Goal: Task Accomplishment & Management: Use online tool/utility

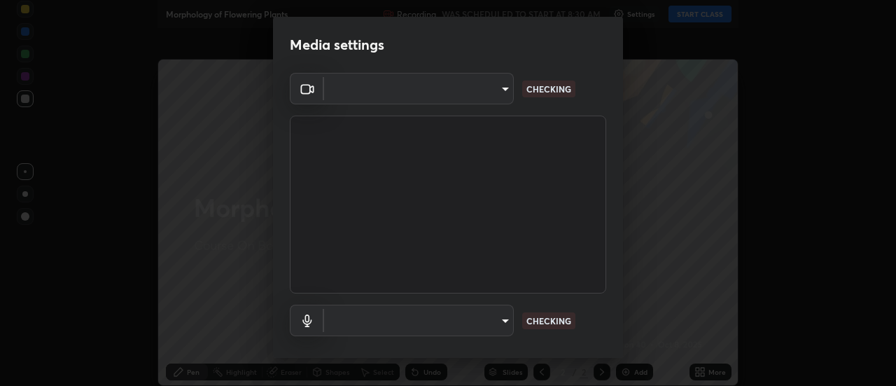
type input "17f3146ffc408401482da091302dd484cdfe799ef6154e21a3a5c8c08ece1141"
type input "default"
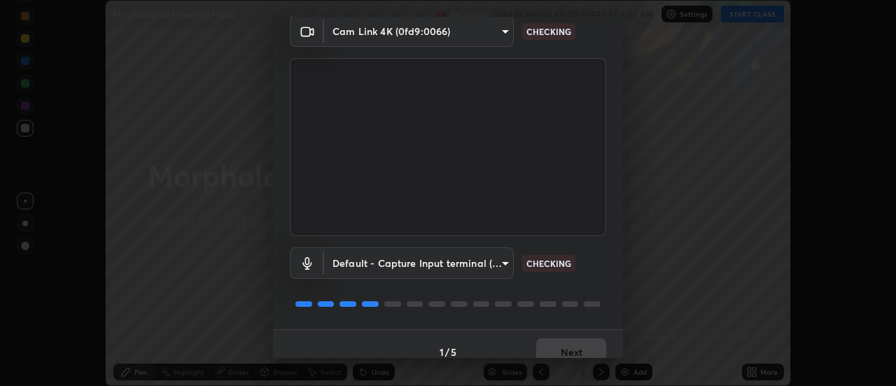
scroll to position [73, 0]
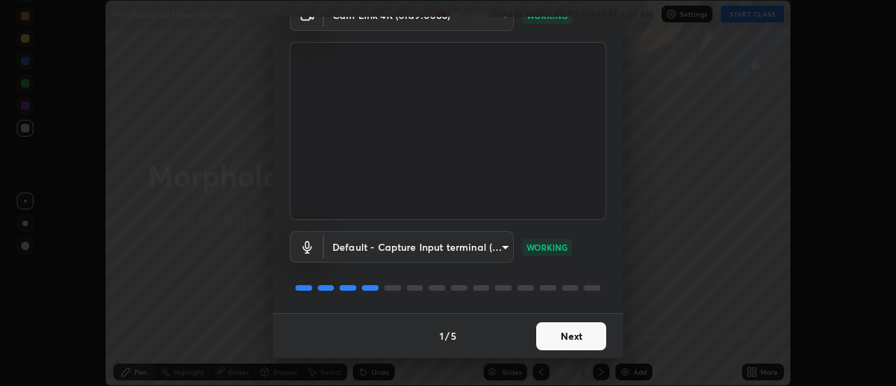
click at [574, 335] on button "Next" at bounding box center [571, 336] width 70 height 28
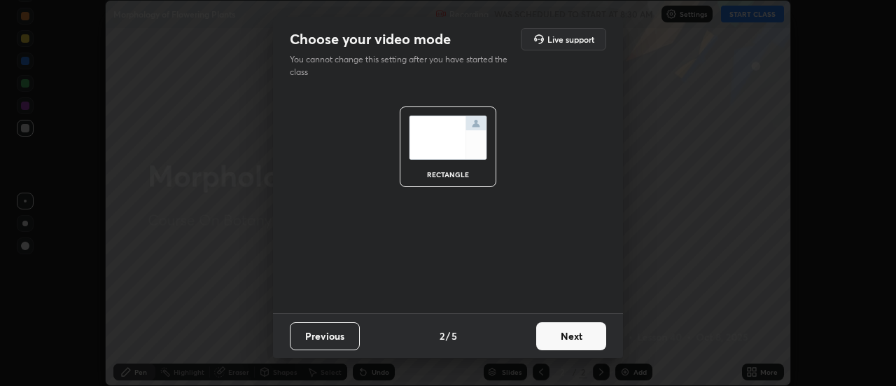
click at [569, 338] on button "Next" at bounding box center [571, 336] width 70 height 28
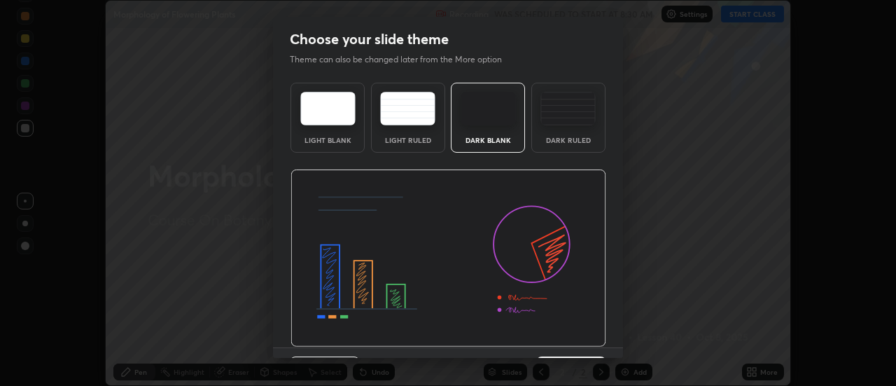
click at [572, 339] on img at bounding box center [448, 258] width 316 height 178
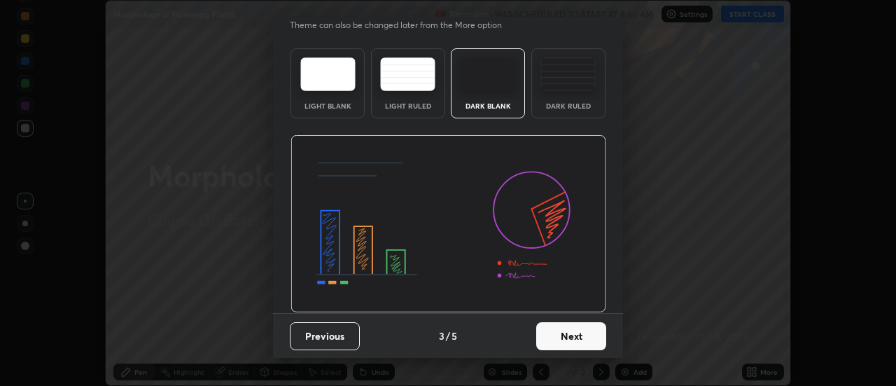
click at [572, 335] on button "Next" at bounding box center [571, 336] width 70 height 28
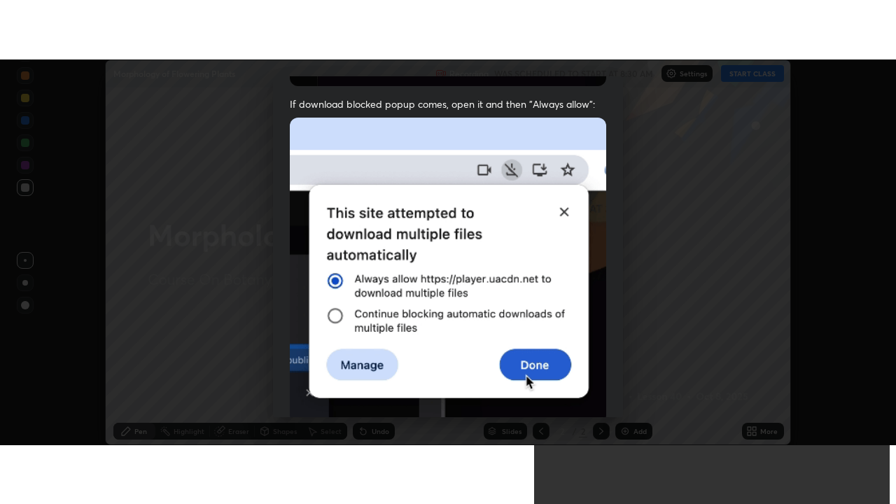
scroll to position [359, 0]
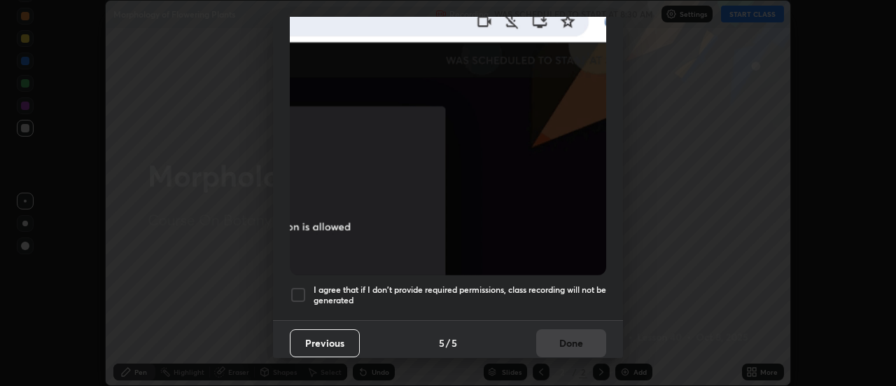
click at [297, 290] on div at bounding box center [298, 294] width 17 height 17
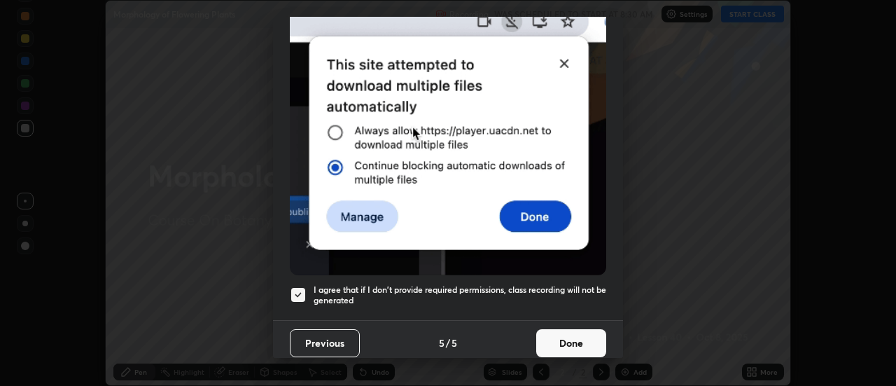
click at [594, 337] on button "Done" at bounding box center [571, 343] width 70 height 28
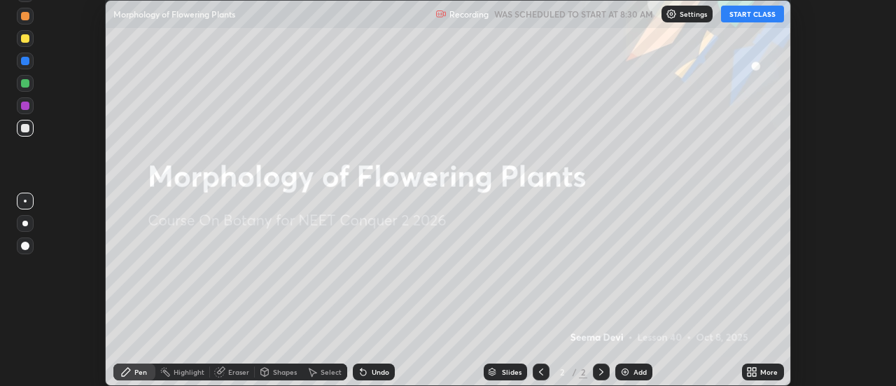
click at [771, 15] on button "START CLASS" at bounding box center [752, 14] width 63 height 17
click at [769, 368] on div "More" at bounding box center [768, 371] width 17 height 7
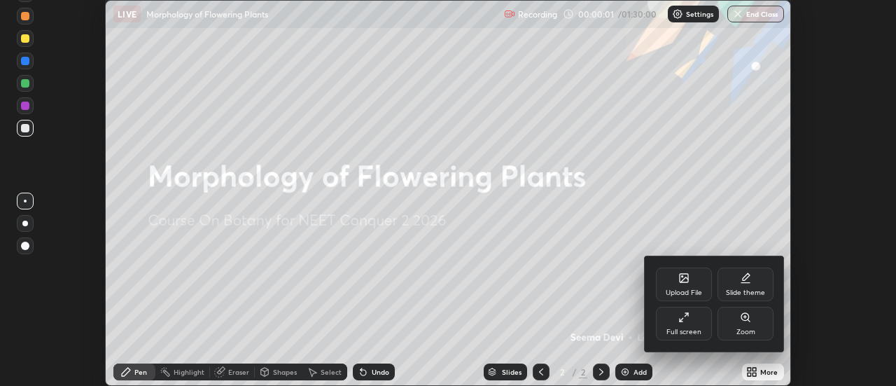
click at [694, 328] on div "Full screen" at bounding box center [683, 331] width 35 height 7
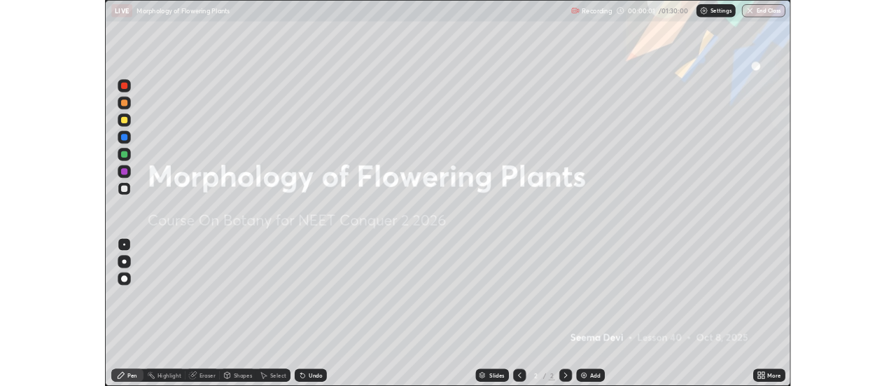
scroll to position [504, 896]
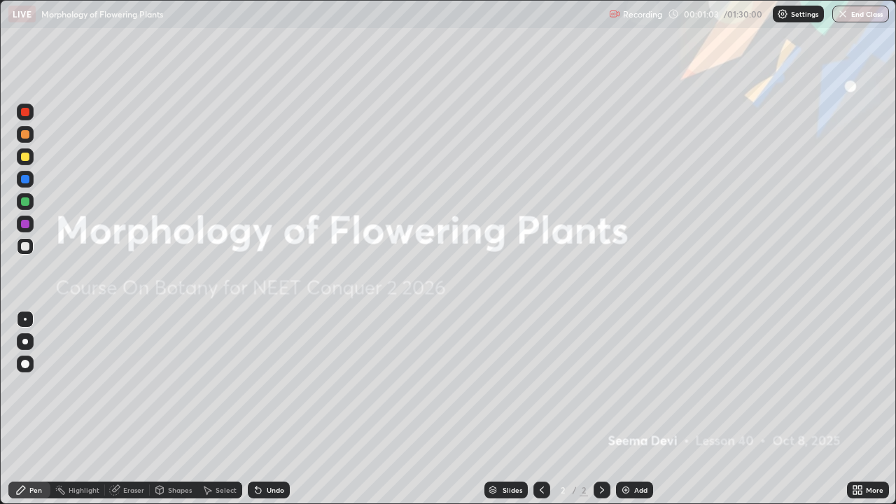
click at [22, 347] on div at bounding box center [25, 341] width 17 height 17
click at [631, 385] on div "Add" at bounding box center [634, 490] width 37 height 17
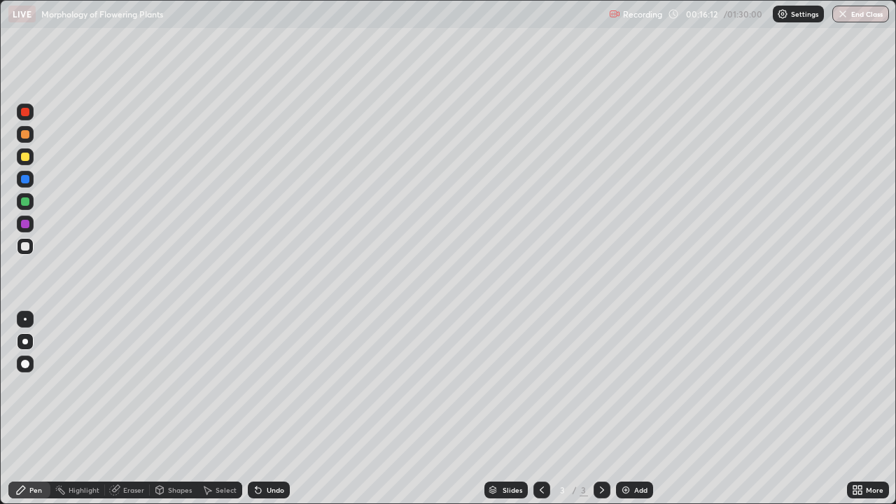
click at [867, 385] on div "More" at bounding box center [874, 489] width 17 height 7
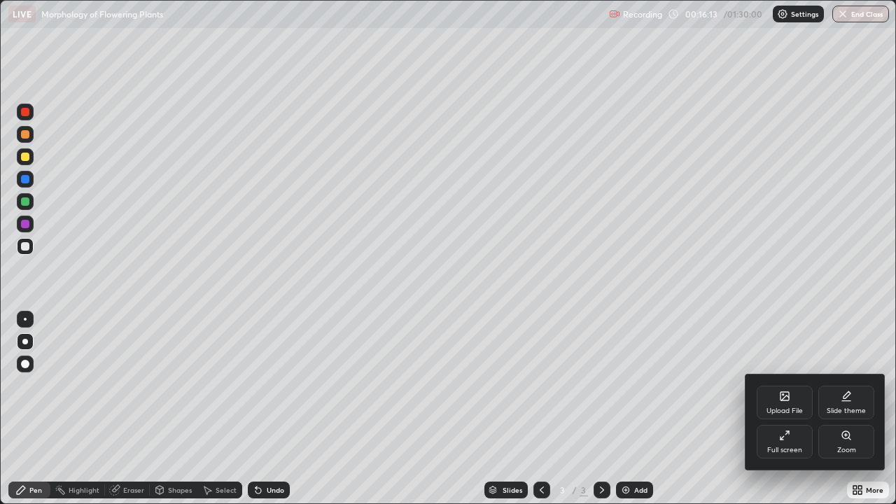
click at [785, 385] on icon at bounding box center [785, 397] width 8 height 5
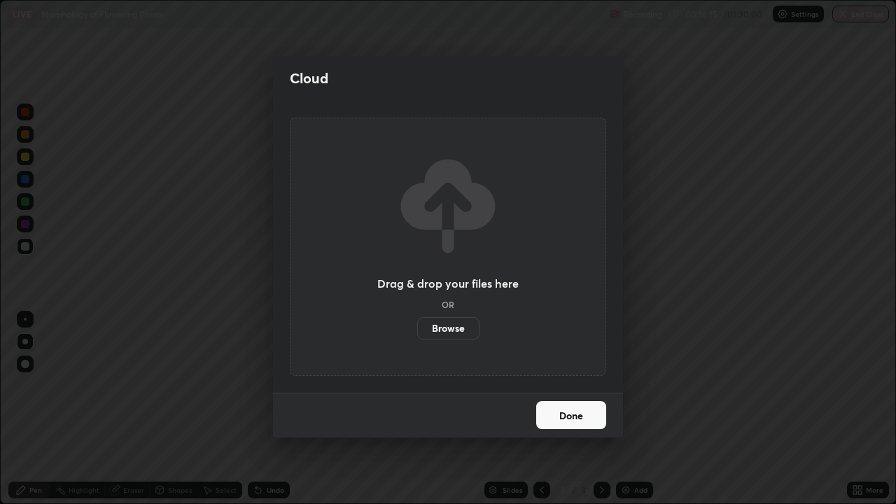
click at [456, 329] on label "Browse" at bounding box center [448, 328] width 62 height 22
click at [417, 329] on input "Browse" at bounding box center [417, 328] width 0 height 22
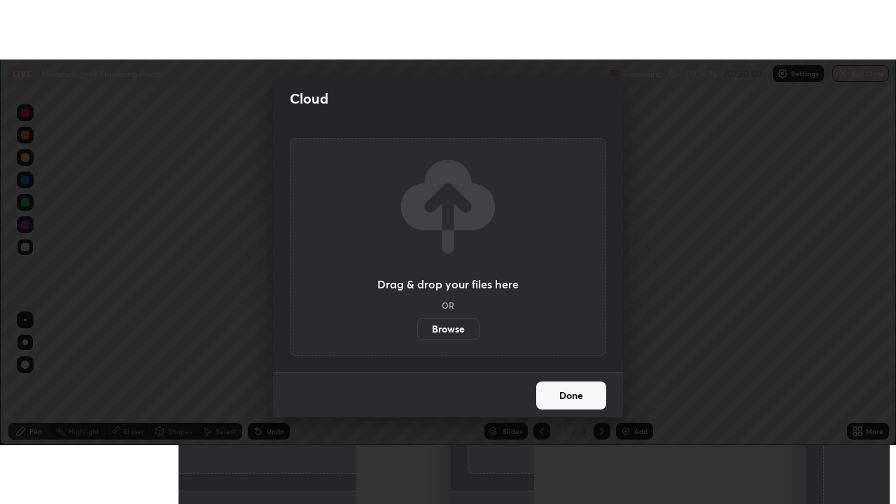
scroll to position [69609, 69099]
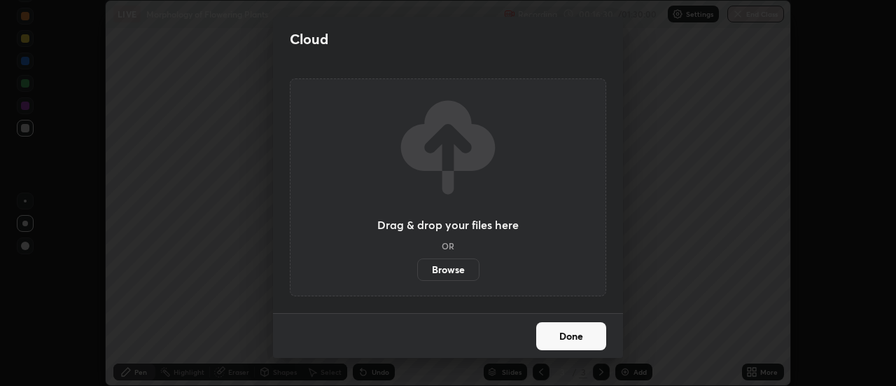
click at [592, 336] on button "Done" at bounding box center [571, 336] width 70 height 28
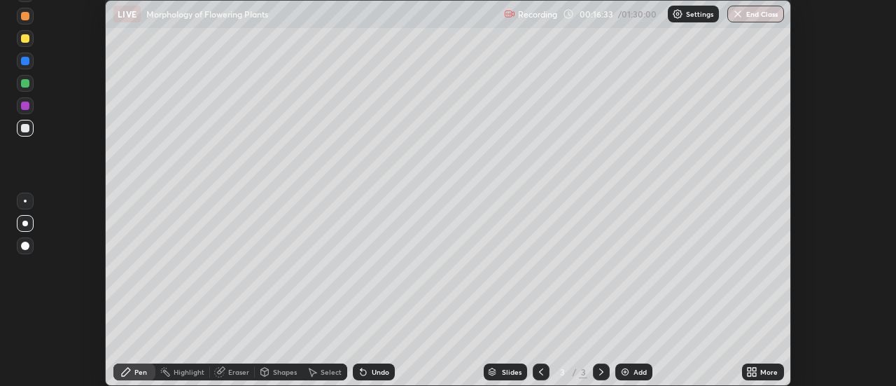
click at [757, 372] on icon at bounding box center [751, 371] width 11 height 11
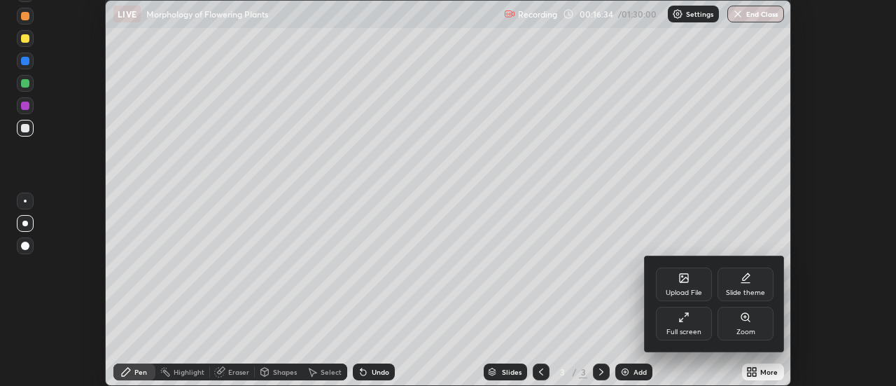
click at [678, 319] on icon at bounding box center [683, 316] width 11 height 11
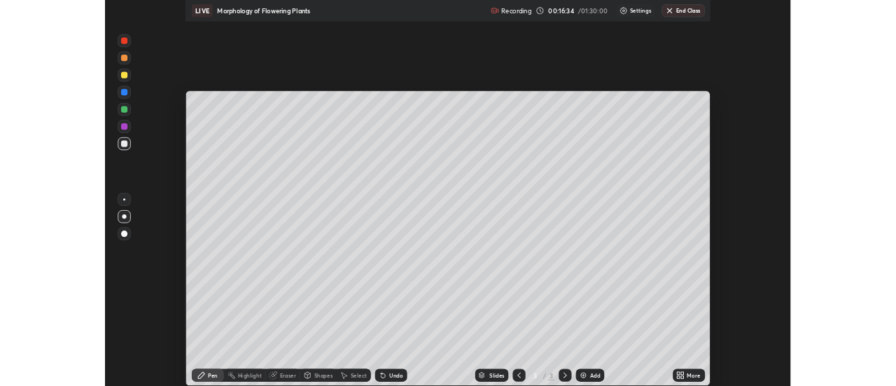
scroll to position [504, 896]
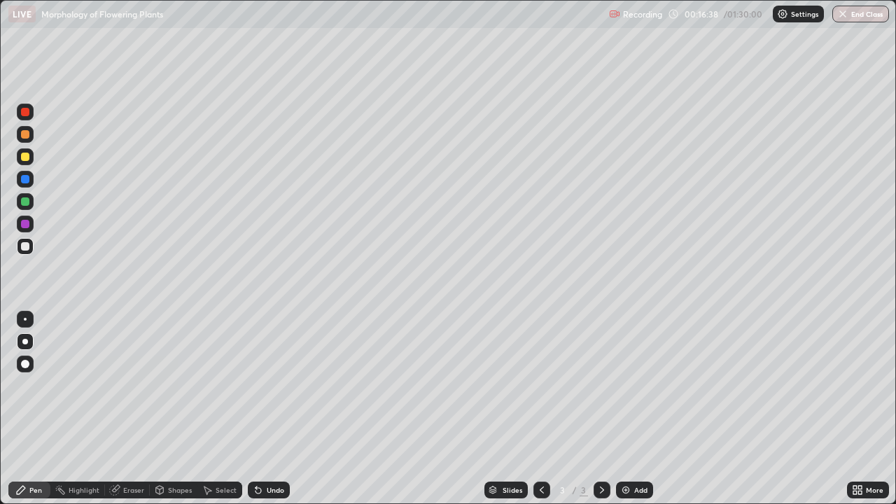
click at [868, 385] on div "More" at bounding box center [874, 489] width 17 height 7
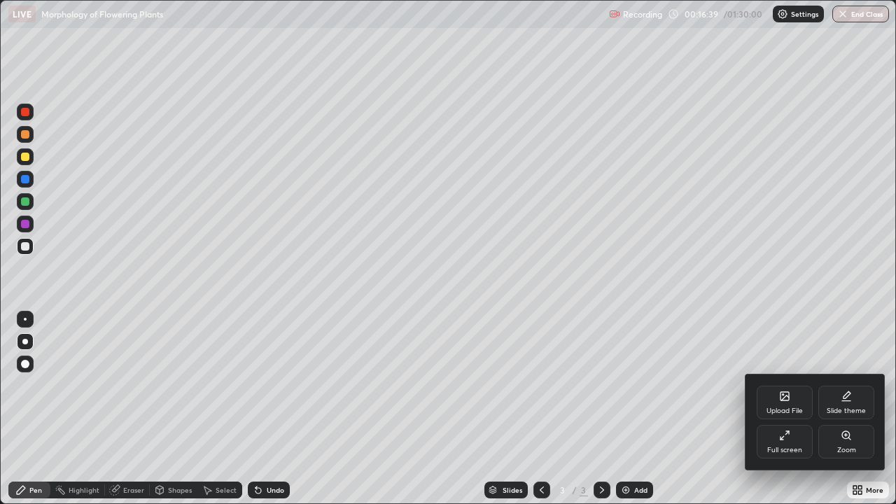
click at [784, 385] on div "Full screen" at bounding box center [785, 442] width 56 height 34
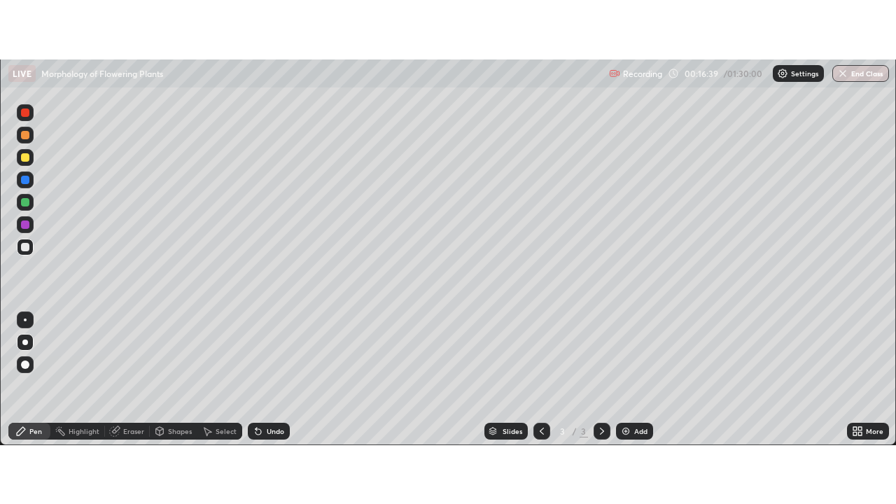
scroll to position [69609, 69099]
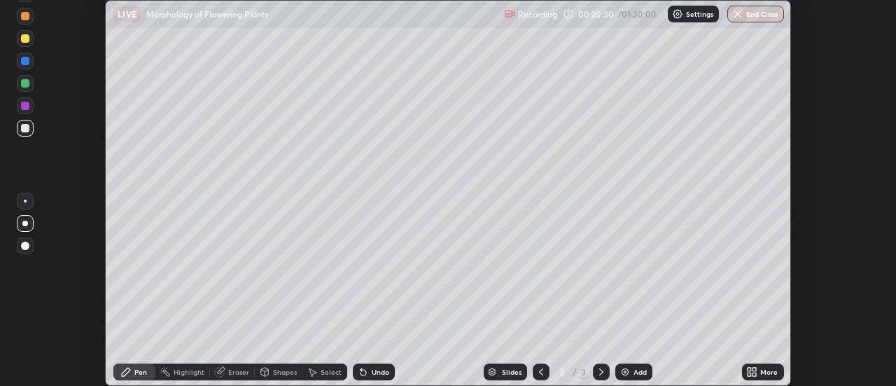
click at [762, 372] on div "More" at bounding box center [768, 371] width 17 height 7
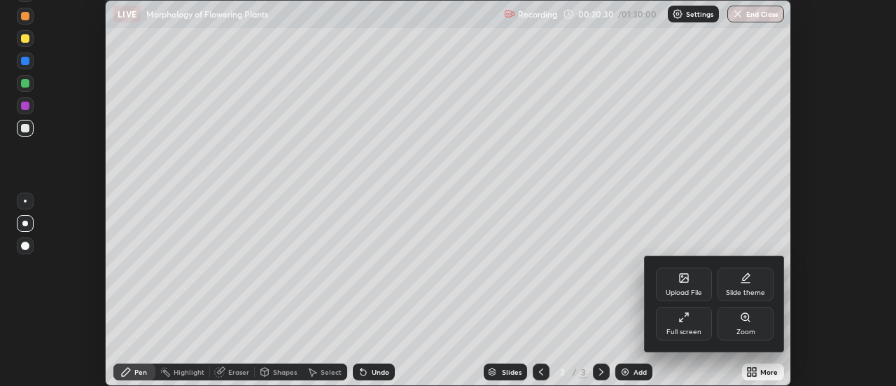
click at [688, 318] on icon at bounding box center [683, 316] width 11 height 11
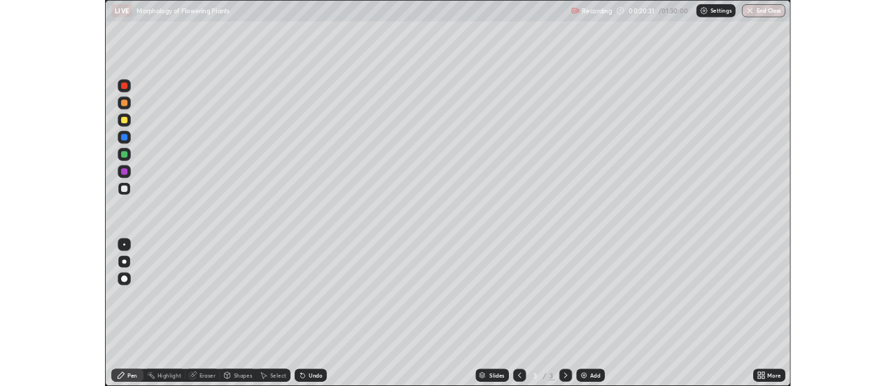
scroll to position [504, 896]
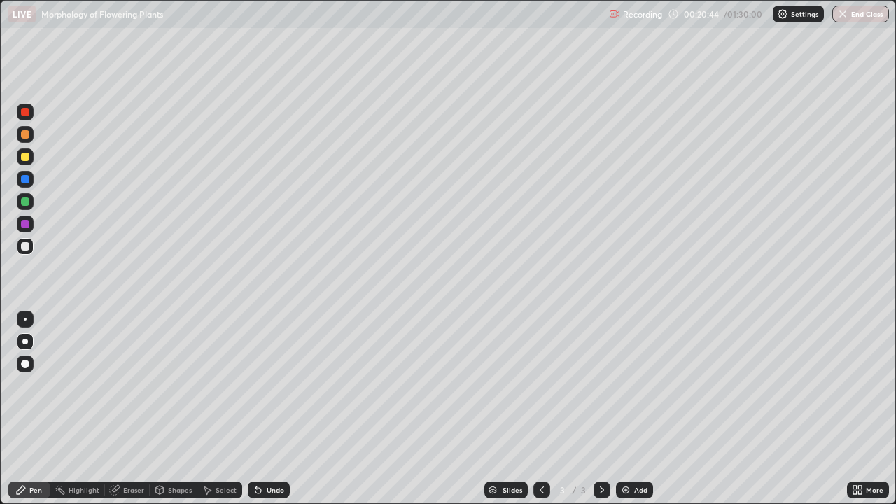
click at [27, 200] on div at bounding box center [25, 201] width 8 height 8
click at [269, 385] on div "Undo" at bounding box center [275, 489] width 17 height 7
click at [27, 225] on div at bounding box center [25, 224] width 8 height 8
click at [27, 178] on div at bounding box center [25, 179] width 8 height 8
click at [27, 113] on div at bounding box center [25, 112] width 8 height 8
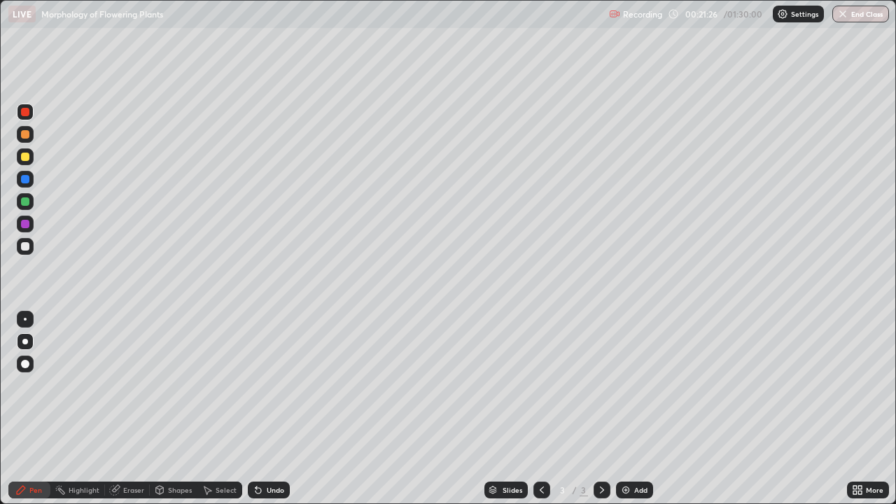
click at [28, 246] on div at bounding box center [25, 246] width 8 height 8
click at [25, 113] on div at bounding box center [25, 112] width 8 height 8
click at [26, 183] on div at bounding box center [25, 179] width 8 height 8
click at [629, 385] on img at bounding box center [625, 489] width 11 height 11
click at [22, 157] on div at bounding box center [25, 157] width 8 height 8
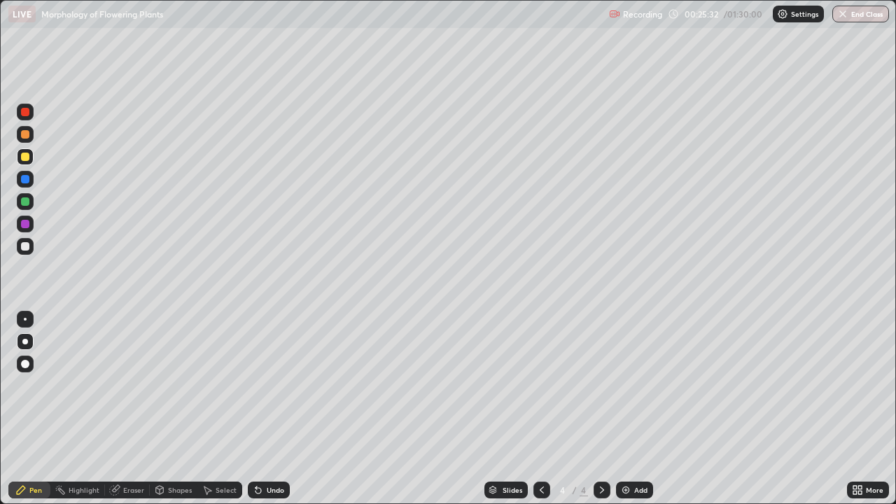
click at [27, 204] on div at bounding box center [25, 201] width 8 height 8
click at [19, 155] on div at bounding box center [25, 156] width 17 height 17
click at [28, 246] on div at bounding box center [25, 246] width 8 height 8
click at [265, 385] on div "Undo" at bounding box center [269, 490] width 42 height 17
click at [533, 385] on div at bounding box center [541, 490] width 17 height 17
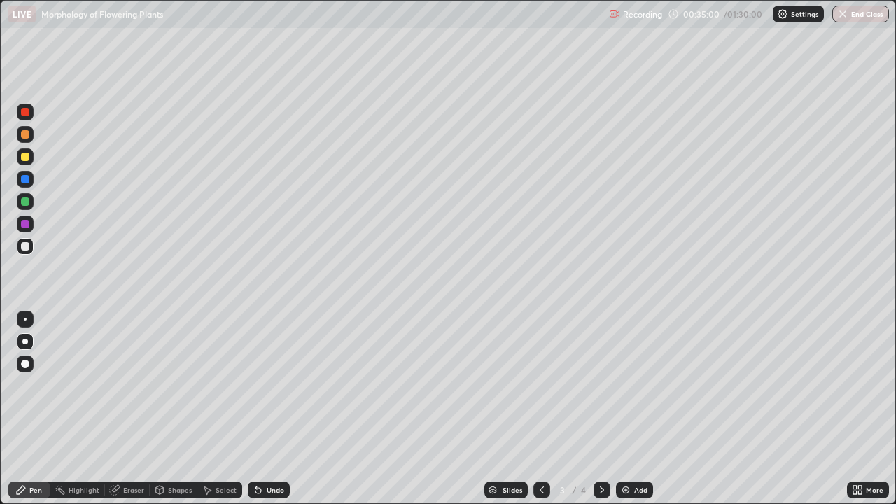
click at [594, 385] on div at bounding box center [602, 490] width 17 height 17
click at [634, 385] on div "Add" at bounding box center [640, 489] width 13 height 7
click at [27, 153] on div at bounding box center [25, 157] width 8 height 8
click at [27, 136] on div at bounding box center [25, 134] width 8 height 8
click at [29, 111] on div at bounding box center [25, 112] width 8 height 8
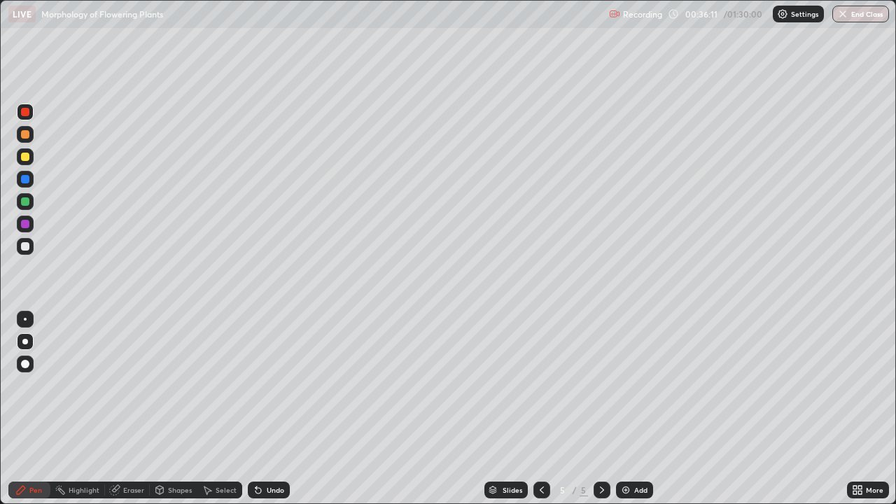
click at [24, 181] on div at bounding box center [25, 179] width 8 height 8
click at [27, 199] on div at bounding box center [25, 201] width 8 height 8
click at [27, 244] on div at bounding box center [25, 246] width 8 height 8
click at [25, 319] on div at bounding box center [25, 319] width 3 height 3
click at [24, 155] on div at bounding box center [25, 157] width 8 height 8
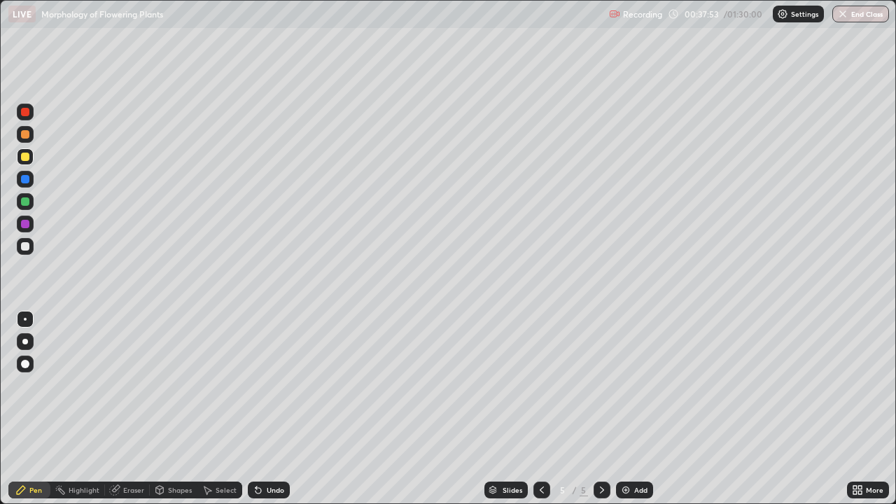
click at [26, 202] on div at bounding box center [25, 201] width 8 height 8
click at [27, 134] on div at bounding box center [25, 134] width 8 height 8
click at [23, 113] on div at bounding box center [25, 112] width 8 height 8
click at [268, 385] on div "Undo" at bounding box center [275, 489] width 17 height 7
click at [26, 246] on div at bounding box center [25, 246] width 8 height 8
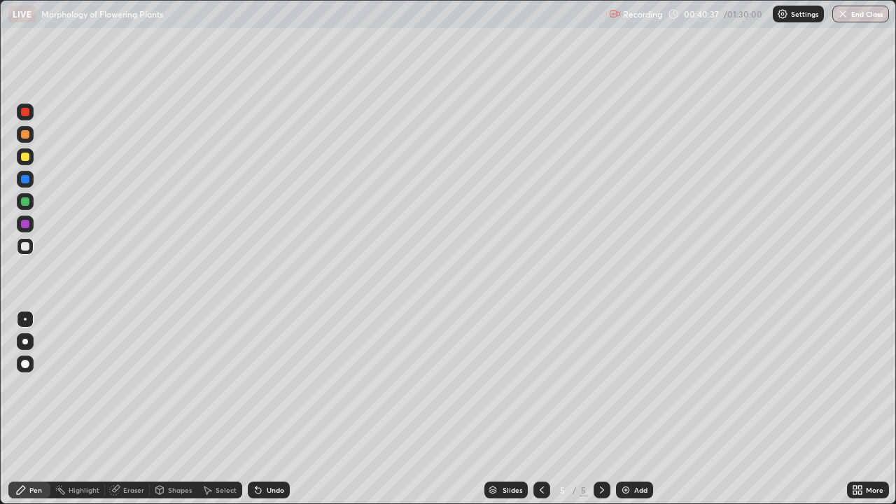
click at [21, 159] on div at bounding box center [25, 157] width 8 height 8
click at [634, 385] on div "Add" at bounding box center [640, 489] width 13 height 7
click at [24, 157] on div at bounding box center [25, 157] width 8 height 8
click at [27, 113] on div at bounding box center [25, 112] width 8 height 8
click at [26, 136] on div at bounding box center [25, 134] width 8 height 8
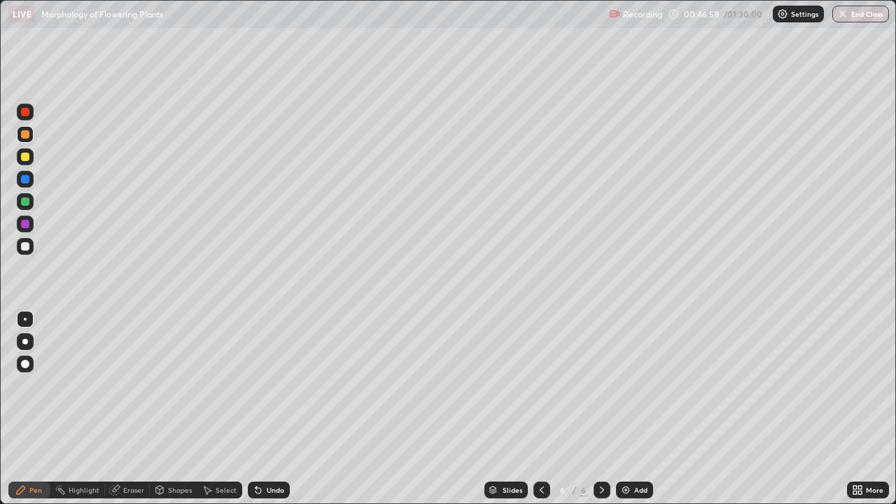
click at [25, 200] on div at bounding box center [25, 201] width 8 height 8
click at [25, 113] on div at bounding box center [25, 112] width 8 height 8
click at [27, 246] on div at bounding box center [25, 246] width 8 height 8
click at [634, 385] on div "Add" at bounding box center [640, 489] width 13 height 7
click at [24, 158] on div at bounding box center [25, 157] width 8 height 8
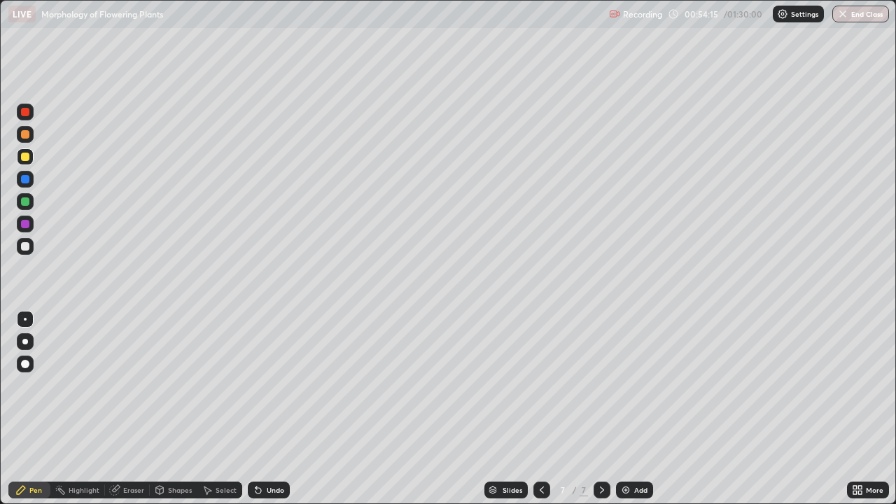
click at [267, 385] on div "Undo" at bounding box center [269, 490] width 42 height 17
click at [273, 385] on div "Undo" at bounding box center [269, 490] width 42 height 17
click at [271, 385] on div "Undo" at bounding box center [269, 490] width 42 height 17
click at [274, 385] on div "Undo" at bounding box center [269, 490] width 42 height 17
click at [275, 385] on div "Undo" at bounding box center [269, 490] width 42 height 17
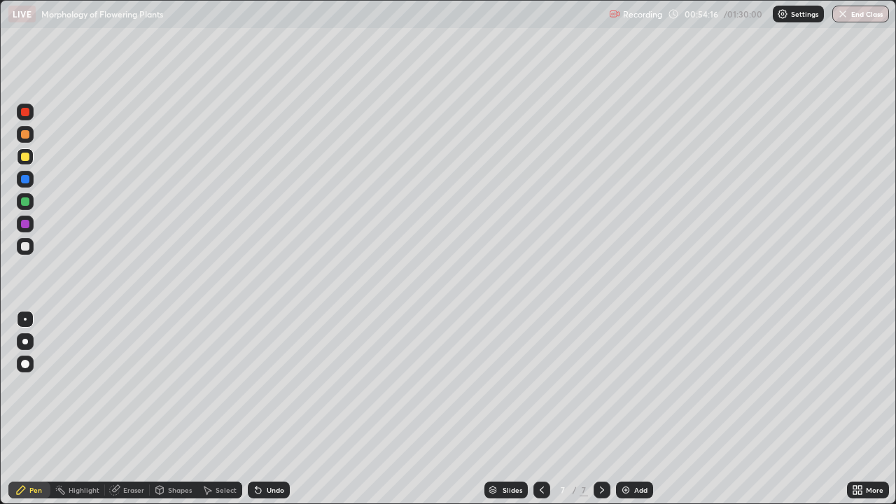
click at [276, 385] on div "Undo" at bounding box center [275, 489] width 17 height 7
click at [275, 385] on div "Undo" at bounding box center [275, 489] width 17 height 7
click at [271, 385] on div "Undo" at bounding box center [275, 489] width 17 height 7
click at [272, 385] on div "Undo" at bounding box center [275, 489] width 17 height 7
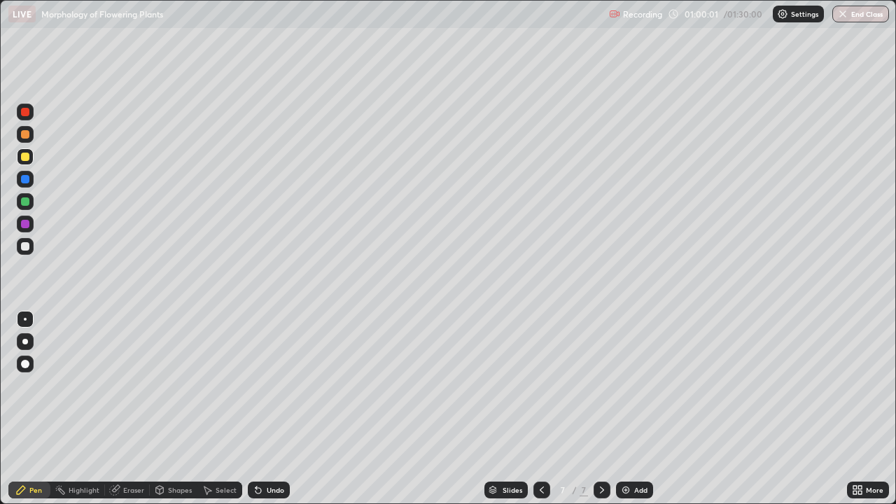
click at [630, 385] on div "Add" at bounding box center [634, 490] width 37 height 17
click at [23, 157] on div at bounding box center [25, 157] width 8 height 8
click at [24, 133] on div at bounding box center [25, 134] width 8 height 8
click at [28, 153] on div at bounding box center [25, 157] width 8 height 8
click at [27, 137] on div at bounding box center [25, 134] width 8 height 8
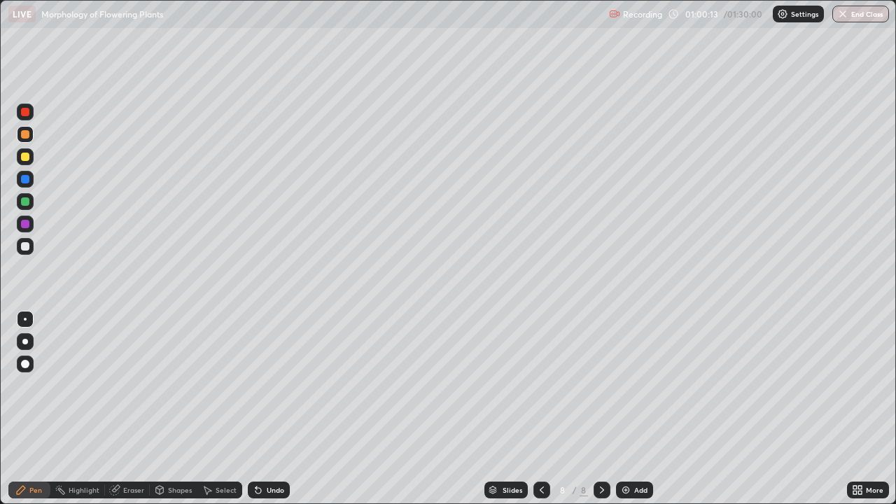
click at [267, 385] on div "Undo" at bounding box center [275, 489] width 17 height 7
click at [26, 135] on div at bounding box center [25, 134] width 8 height 8
click at [24, 339] on div at bounding box center [25, 342] width 6 height 6
click at [28, 221] on div at bounding box center [25, 224] width 8 height 8
click at [30, 178] on div at bounding box center [25, 179] width 17 height 17
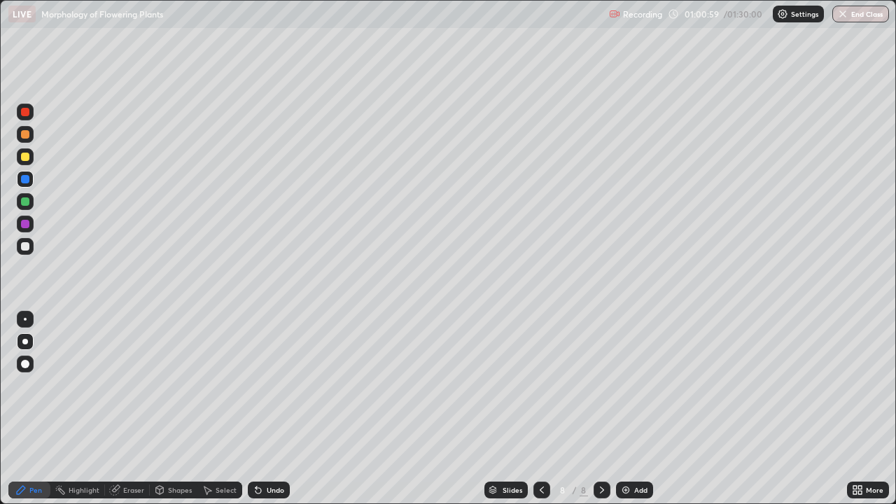
click at [28, 245] on div at bounding box center [25, 246] width 8 height 8
click at [25, 319] on div at bounding box center [25, 319] width 3 height 3
click at [26, 134] on div at bounding box center [25, 134] width 8 height 8
click at [27, 242] on div at bounding box center [25, 246] width 8 height 8
click at [275, 385] on div "Undo" at bounding box center [275, 489] width 17 height 7
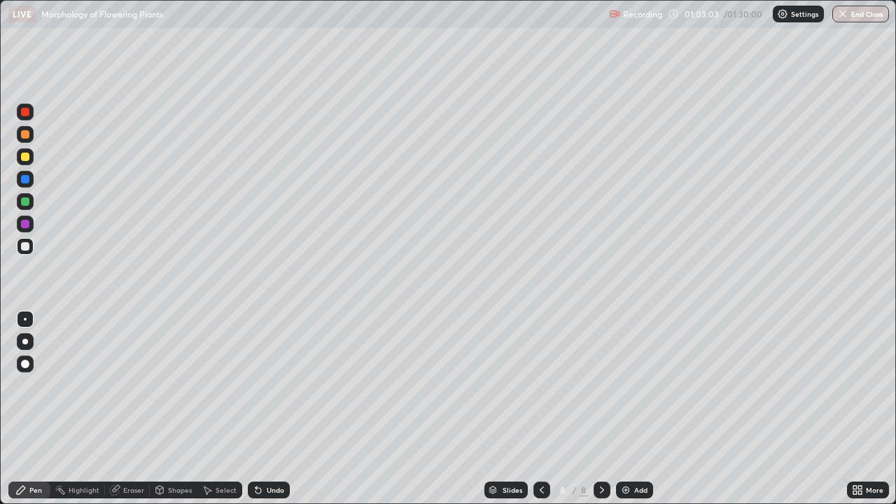
click at [31, 158] on div at bounding box center [25, 156] width 17 height 17
click at [25, 342] on div at bounding box center [25, 342] width 6 height 6
click at [27, 225] on div at bounding box center [25, 224] width 8 height 8
click at [29, 245] on div at bounding box center [25, 246] width 8 height 8
click at [24, 139] on div at bounding box center [25, 134] width 17 height 17
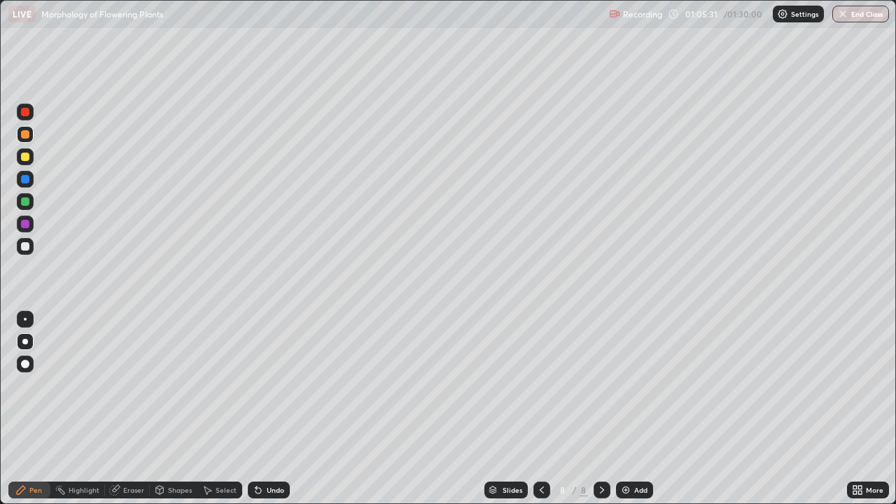
click at [26, 246] on div at bounding box center [25, 246] width 8 height 8
click at [540, 385] on icon at bounding box center [541, 489] width 11 height 11
click at [635, 385] on div "Add" at bounding box center [640, 489] width 13 height 7
click at [26, 159] on div at bounding box center [25, 157] width 8 height 8
click at [27, 131] on div at bounding box center [25, 134] width 8 height 8
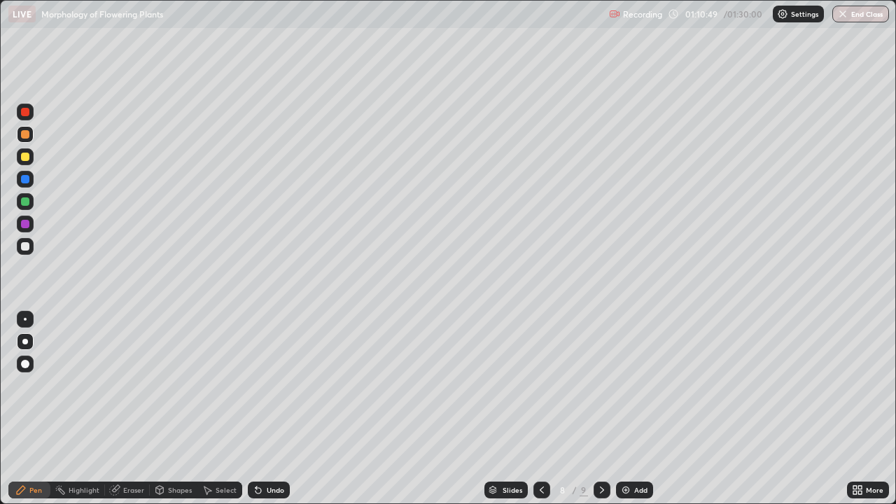
click at [28, 157] on div at bounding box center [25, 157] width 8 height 8
click at [27, 136] on div at bounding box center [25, 134] width 8 height 8
click at [272, 385] on div "Undo" at bounding box center [275, 489] width 17 height 7
click at [270, 385] on div "Undo" at bounding box center [275, 489] width 17 height 7
click at [269, 385] on div "Undo" at bounding box center [275, 489] width 17 height 7
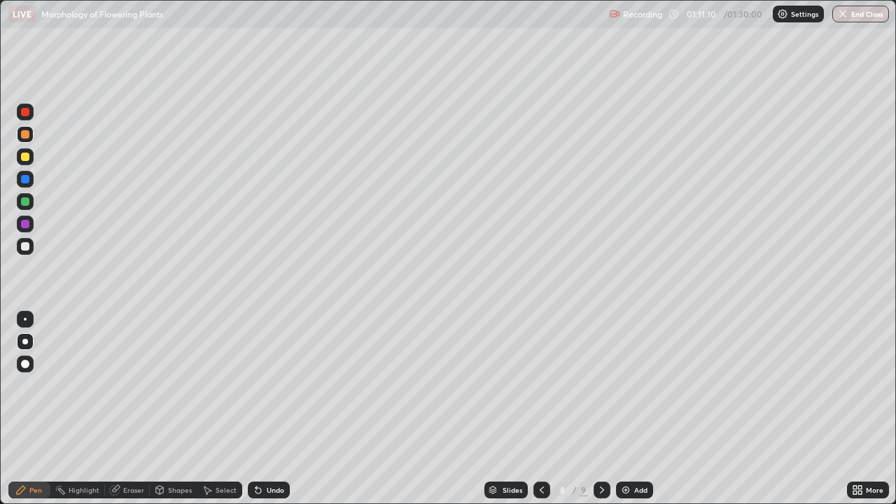
click at [267, 385] on div "Undo" at bounding box center [275, 489] width 17 height 7
click at [26, 157] on div at bounding box center [25, 157] width 8 height 8
click at [25, 319] on div at bounding box center [25, 319] width 3 height 3
click at [26, 246] on div at bounding box center [25, 246] width 8 height 8
click at [24, 159] on div at bounding box center [25, 157] width 8 height 8
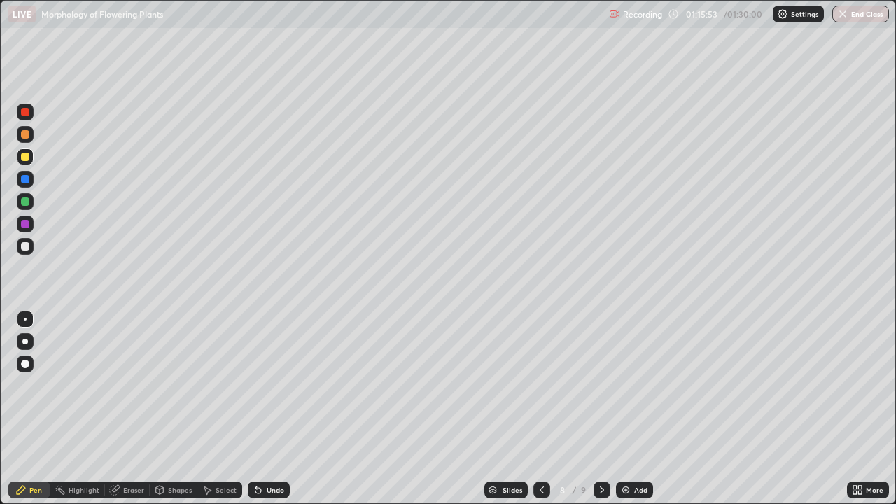
click at [125, 385] on div "Eraser" at bounding box center [133, 489] width 21 height 7
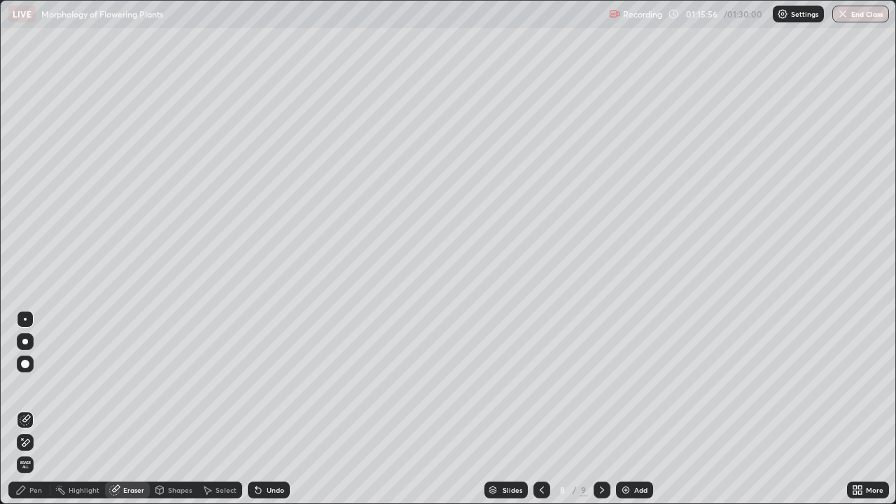
click at [32, 385] on div "Pen" at bounding box center [35, 489] width 13 height 7
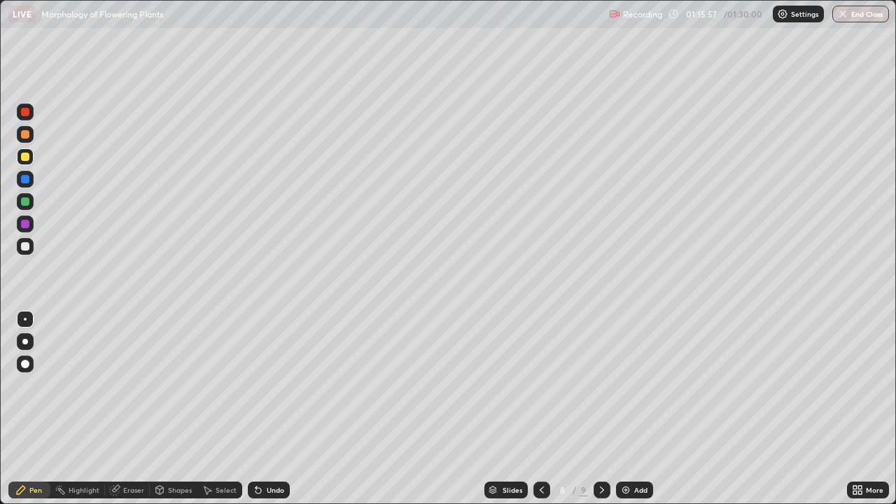
click at [26, 246] on div at bounding box center [25, 246] width 8 height 8
click at [538, 385] on div at bounding box center [541, 490] width 17 height 17
click at [598, 385] on icon at bounding box center [601, 489] width 11 height 11
click at [602, 385] on icon at bounding box center [601, 489] width 11 height 11
click at [848, 17] on button "End Class" at bounding box center [860, 14] width 57 height 17
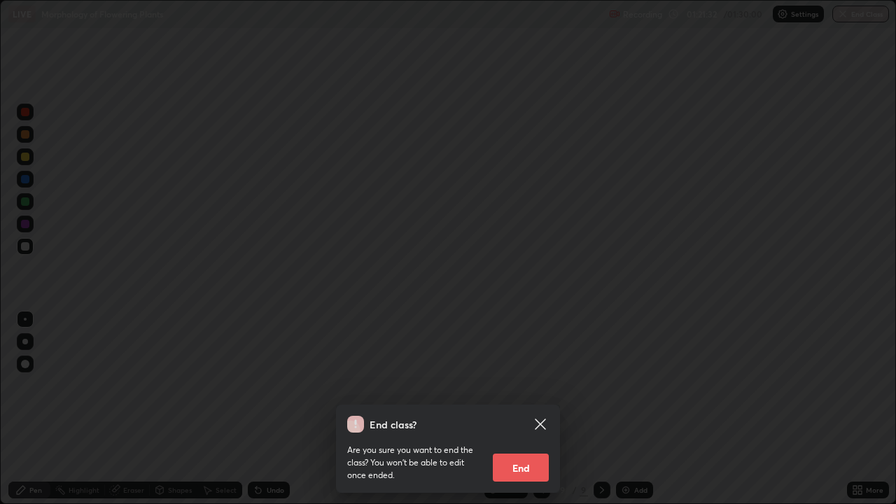
click at [536, 385] on button "End" at bounding box center [521, 468] width 56 height 28
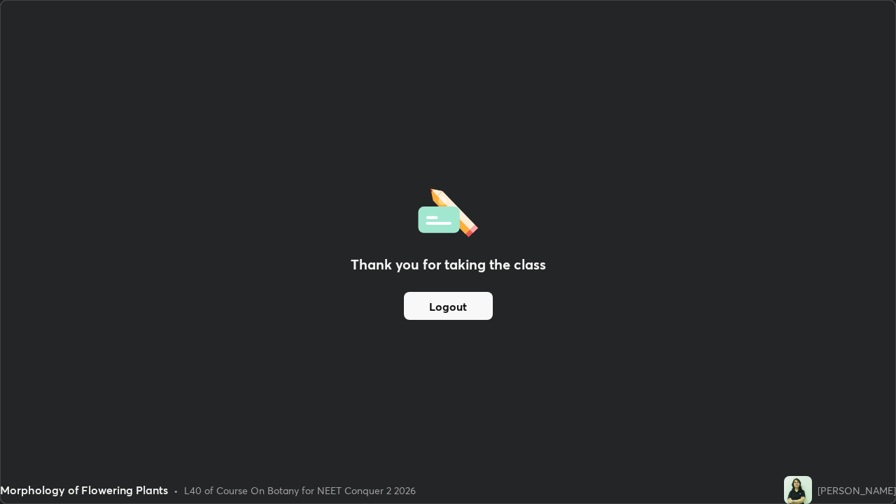
click at [454, 307] on button "Logout" at bounding box center [448, 306] width 89 height 28
click at [441, 305] on button "Logout" at bounding box center [448, 306] width 89 height 28
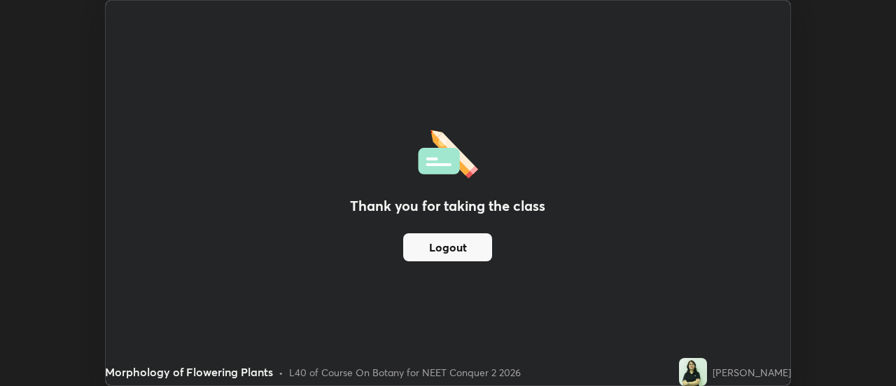
scroll to position [69609, 69099]
